Goal: Information Seeking & Learning: Understand process/instructions

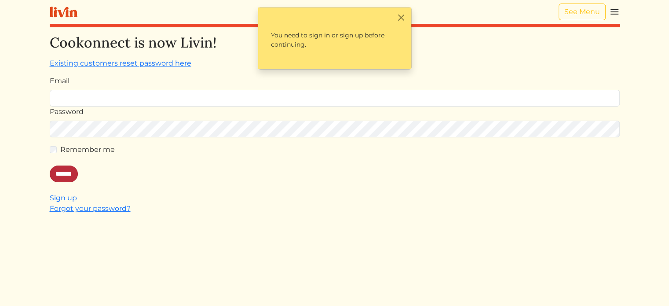
type input "**********"
click at [60, 166] on input "******" at bounding box center [64, 174] width 28 height 17
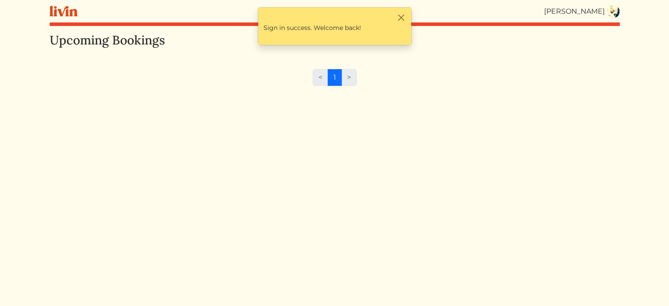
click at [616, 8] on img at bounding box center [613, 11] width 13 height 13
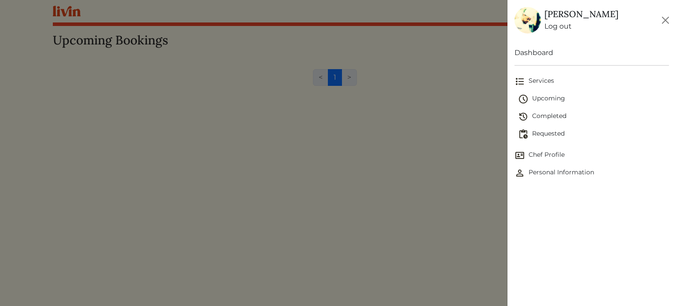
click at [552, 116] on span "Completed" at bounding box center [593, 116] width 151 height 11
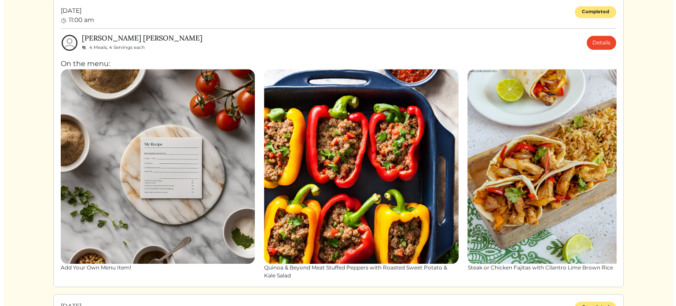
scroll to position [940, 0]
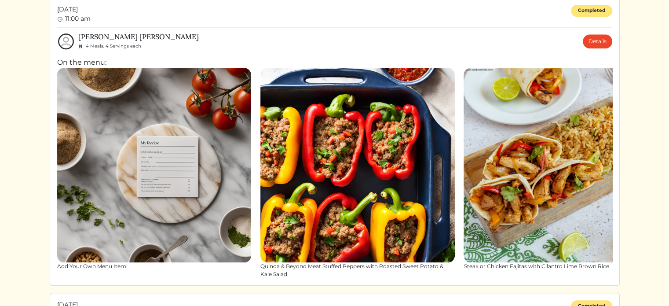
click at [359, 162] on img at bounding box center [358, 165] width 195 height 195
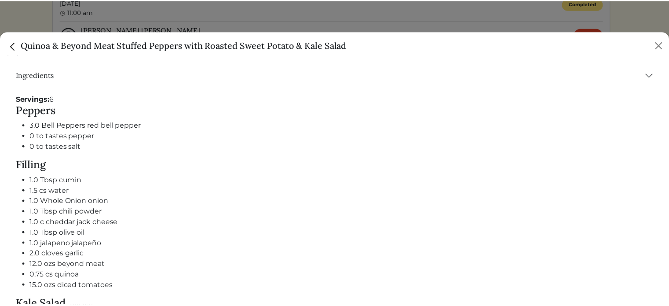
scroll to position [0, 0]
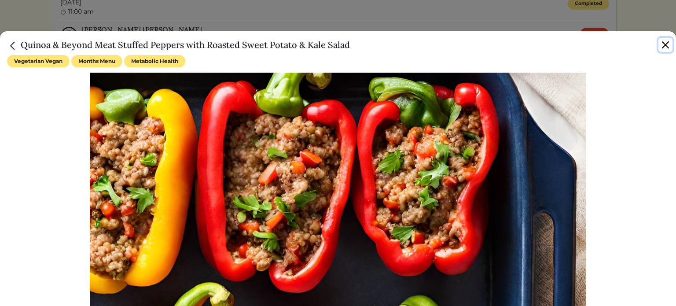
click at [664, 44] on button "Close" at bounding box center [665, 45] width 14 height 14
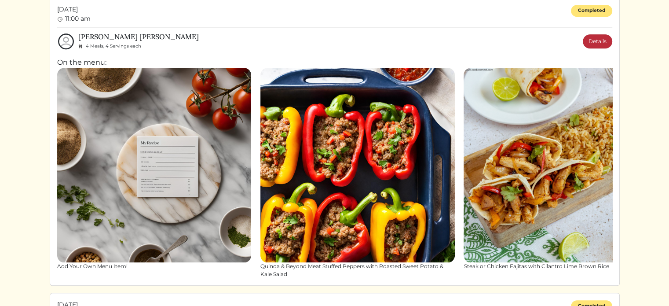
click at [589, 37] on link "Details" at bounding box center [597, 41] width 29 height 14
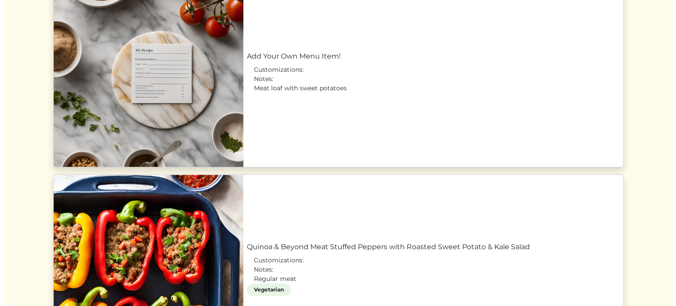
scroll to position [569, 0]
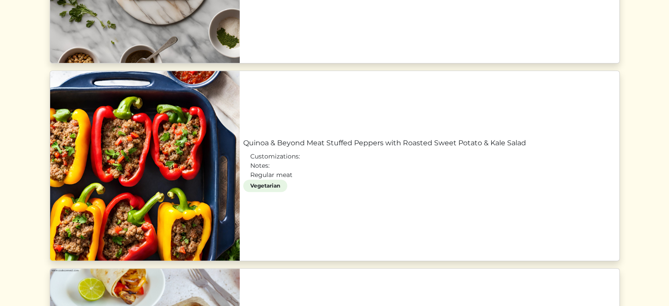
click at [309, 148] on link "Quinoa & Beyond Meat Stuffed Peppers with Roasted Sweet Potato & Kale Salad" at bounding box center [429, 143] width 373 height 11
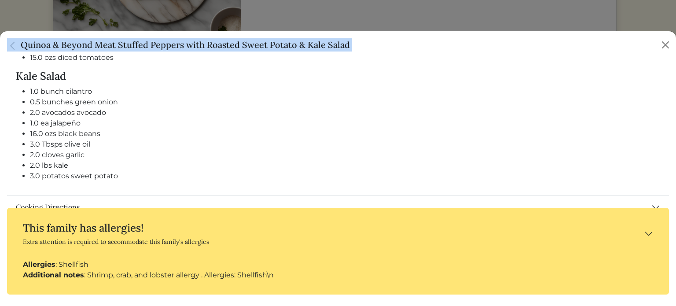
scroll to position [631, 0]
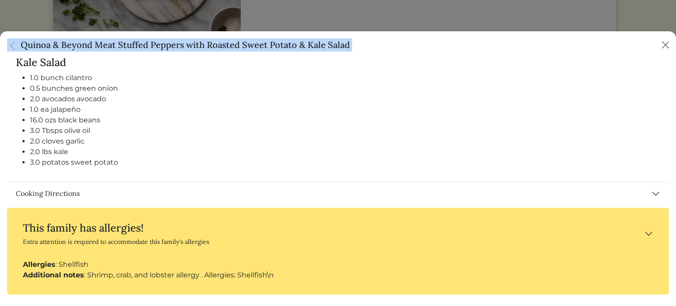
drag, startPoint x: 15, startPoint y: 165, endPoint x: 288, endPoint y: 176, distance: 272.7
click at [288, 176] on div "Servings: 6 Peppers 3.0 Bell Peppers red bell pepper 0 to tastes pepper 0 to ta…" at bounding box center [338, 13] width 662 height 337
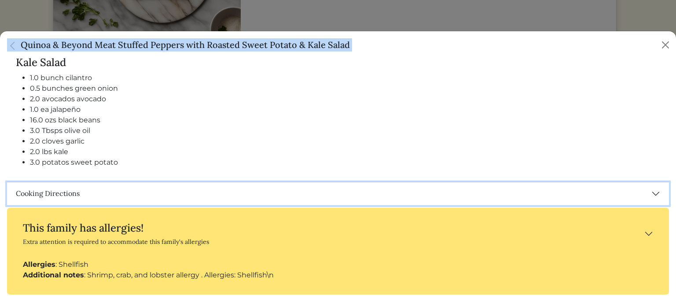
click at [51, 191] on button "Cooking Directions" at bounding box center [338, 193] width 662 height 23
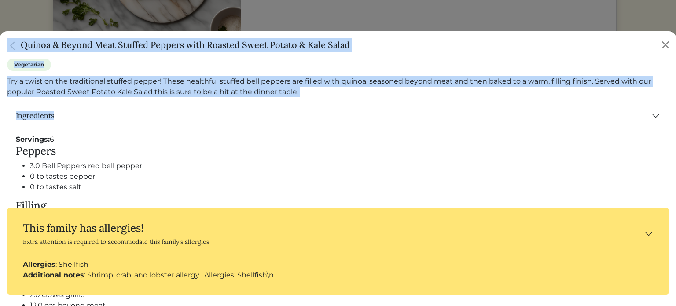
scroll to position [349, 0]
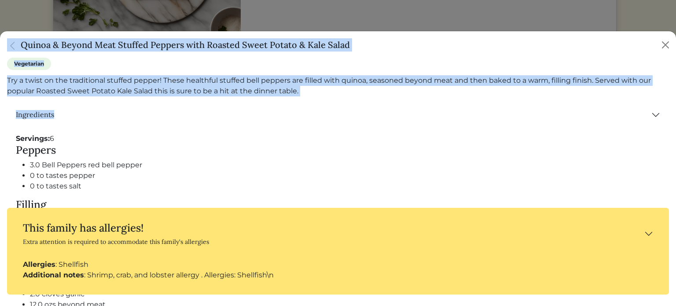
click at [11, 140] on div "Servings: 6 Peppers 3.0 Bell Peppers red bell pepper 0 to tastes pepper 0 to ta…" at bounding box center [338, 294] width 662 height 337
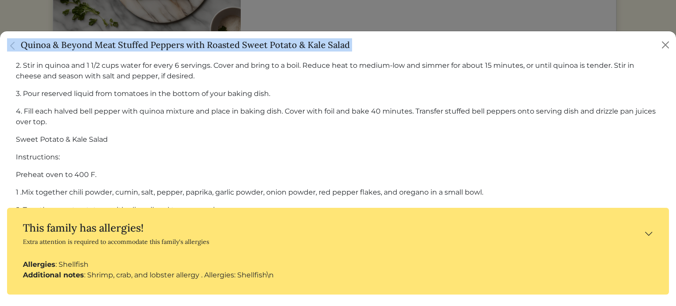
scroll to position [1142, 0]
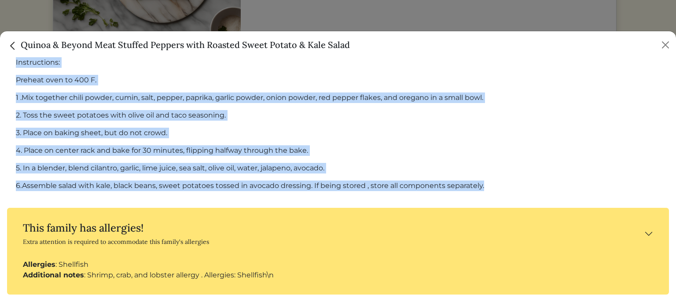
drag, startPoint x: 15, startPoint y: 133, endPoint x: 487, endPoint y: 178, distance: 474.4
